Goal: Task Accomplishment & Management: Manage account settings

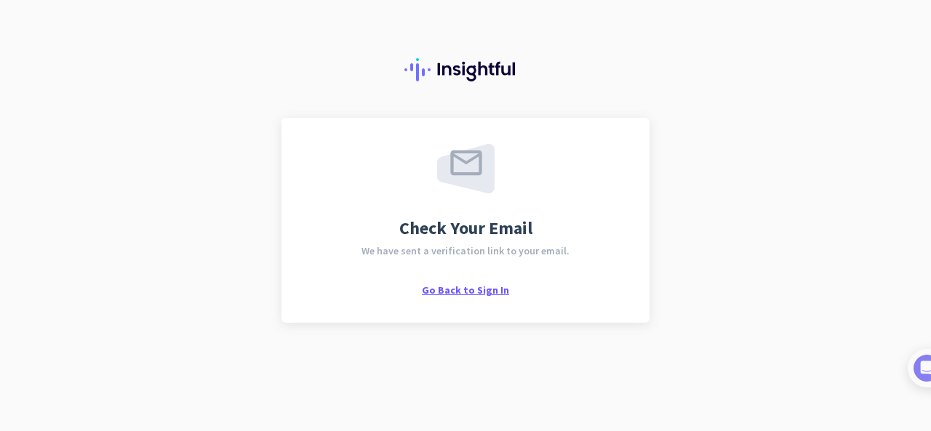
click at [473, 289] on span "Go Back to Sign In" at bounding box center [465, 290] width 87 height 13
click at [466, 289] on span "Go Back to Sign In" at bounding box center [465, 290] width 87 height 13
